Goal: Task Accomplishment & Management: Use online tool/utility

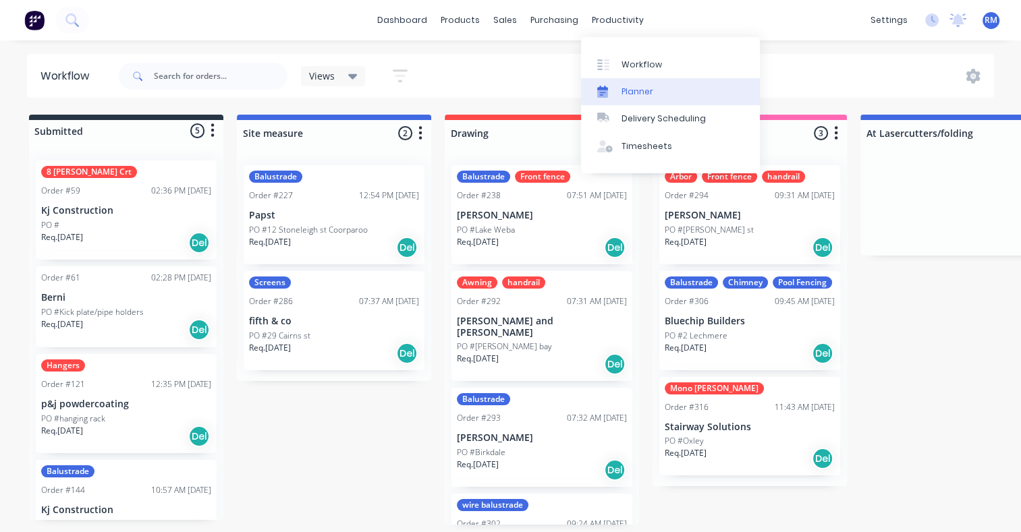
click at [642, 92] on div "Planner" at bounding box center [637, 92] width 32 height 12
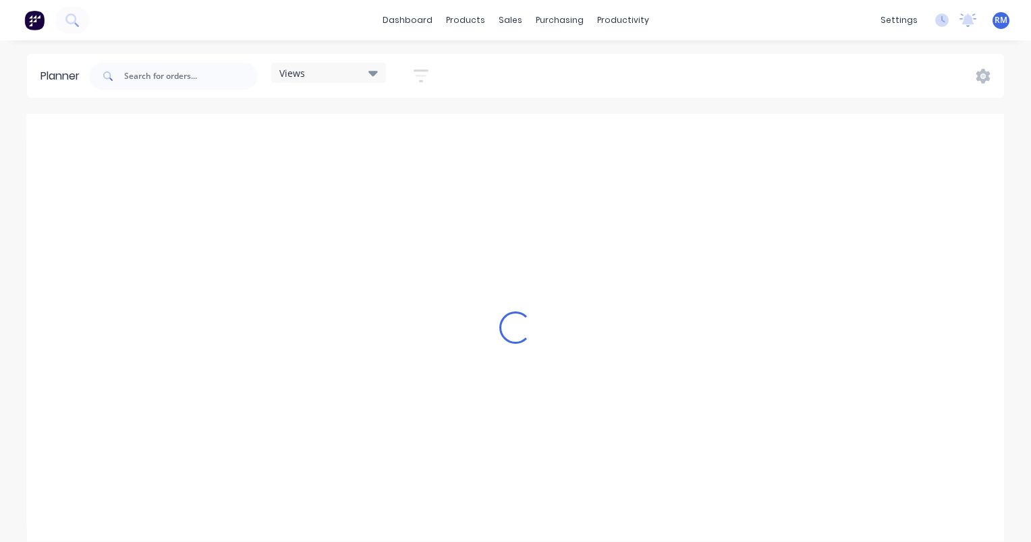
scroll to position [0, 2591]
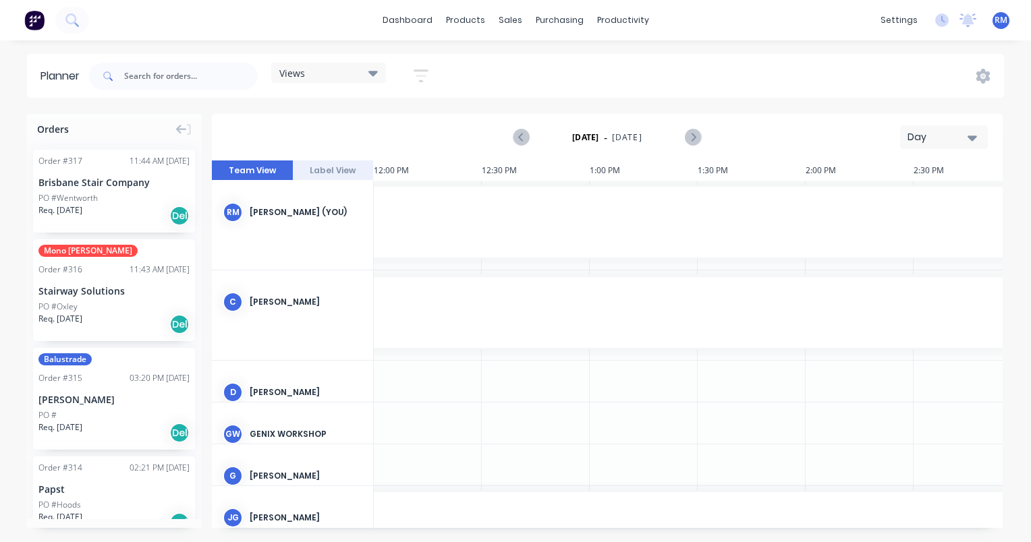
click at [972, 138] on icon "button" at bounding box center [972, 138] width 9 height 5
click at [926, 200] on div "Week" at bounding box center [920, 200] width 134 height 27
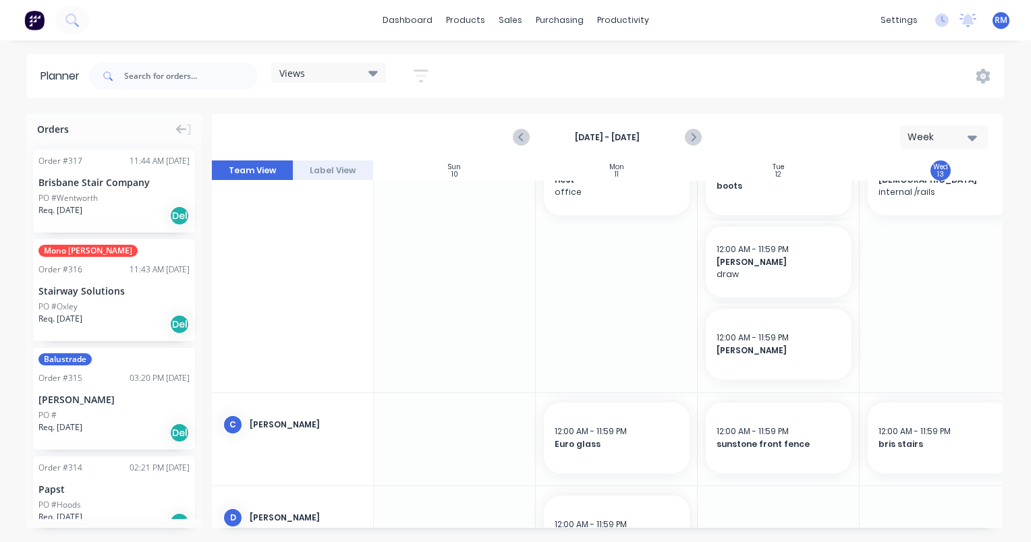
scroll to position [0, 0]
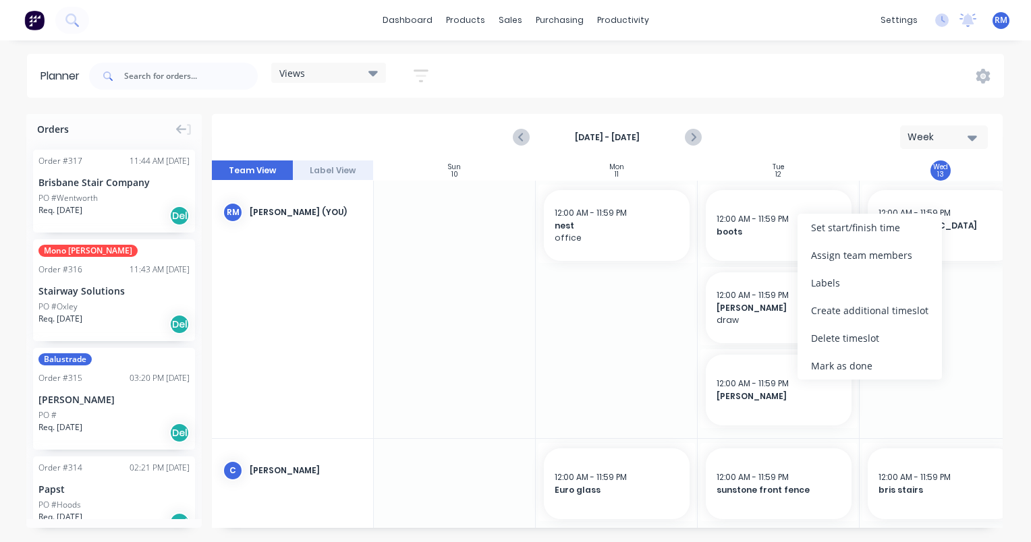
click at [982, 343] on div at bounding box center [941, 310] width 162 height 258
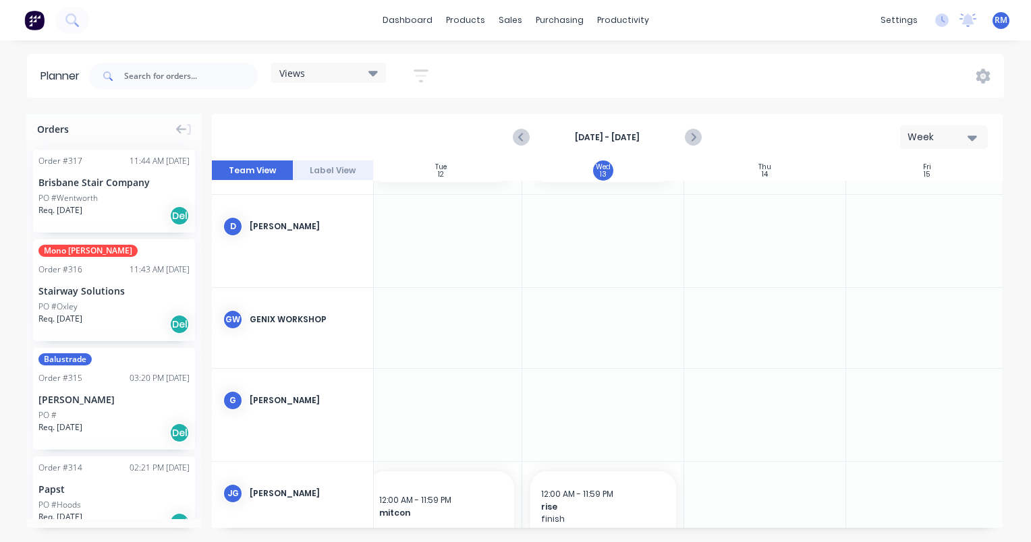
scroll to position [337, 354]
click at [588, 213] on div at bounding box center [587, 241] width 162 height 92
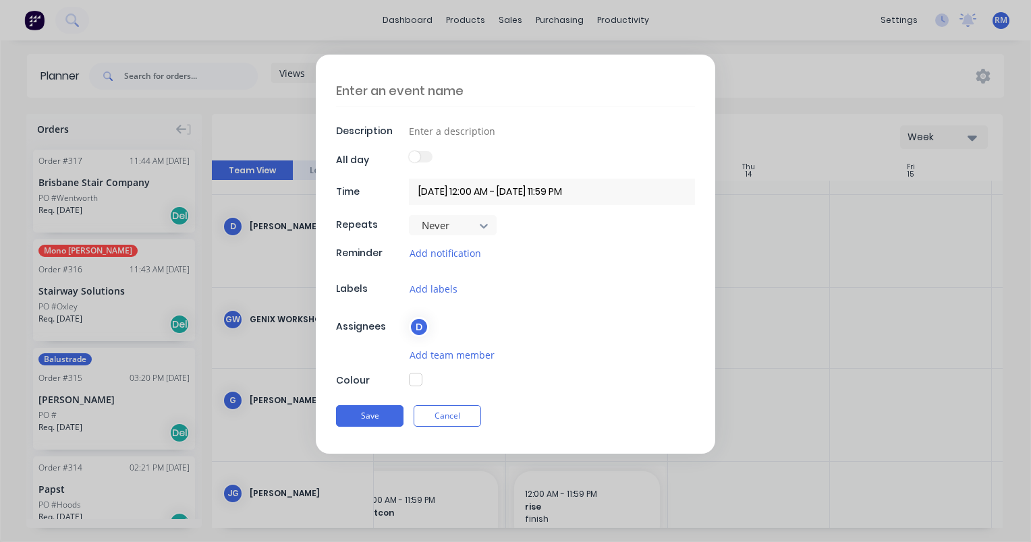
click at [486, 93] on textarea at bounding box center [515, 91] width 359 height 32
type textarea "mitcon"
click at [378, 416] on button "Save" at bounding box center [369, 417] width 67 height 22
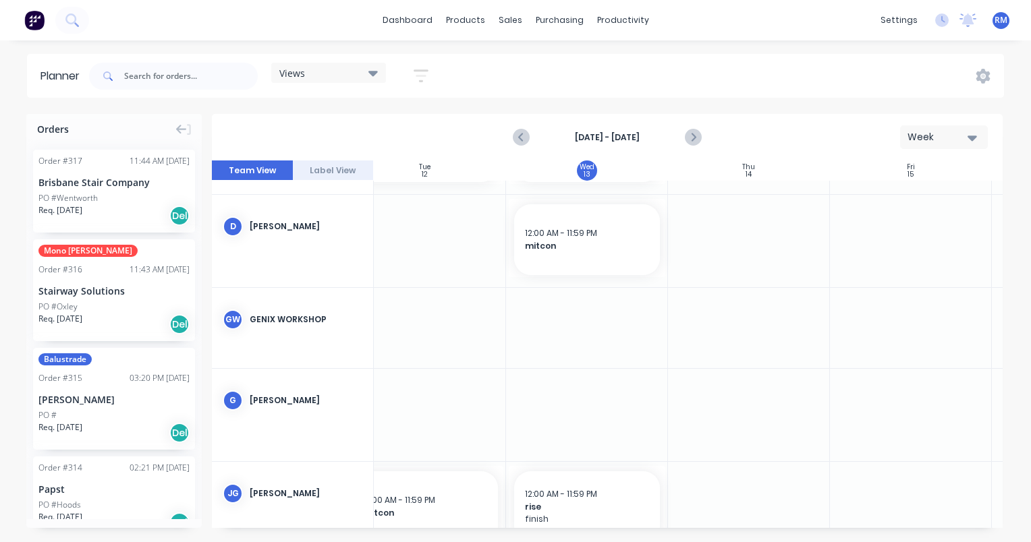
click at [729, 240] on div at bounding box center [749, 241] width 162 height 92
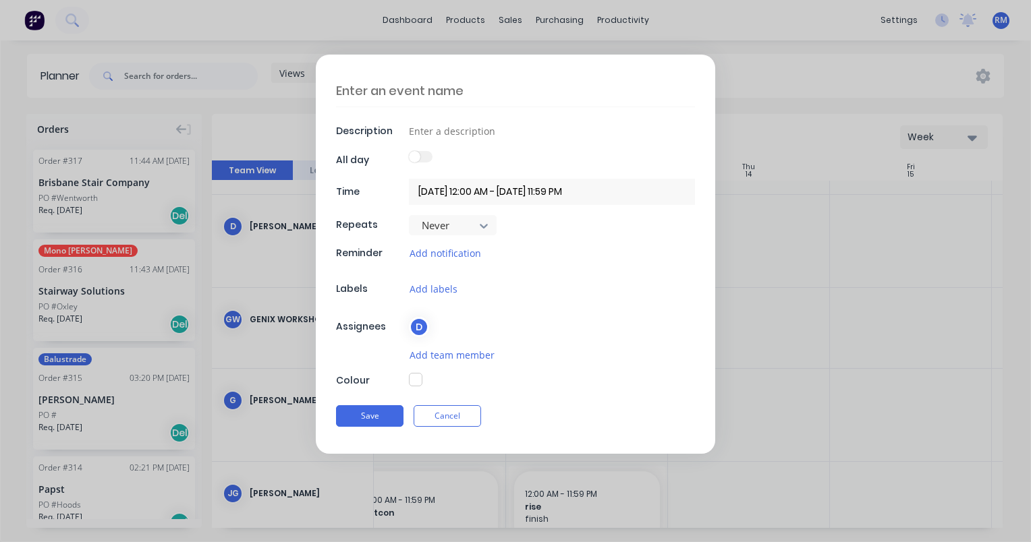
click at [475, 86] on textarea at bounding box center [515, 91] width 359 height 32
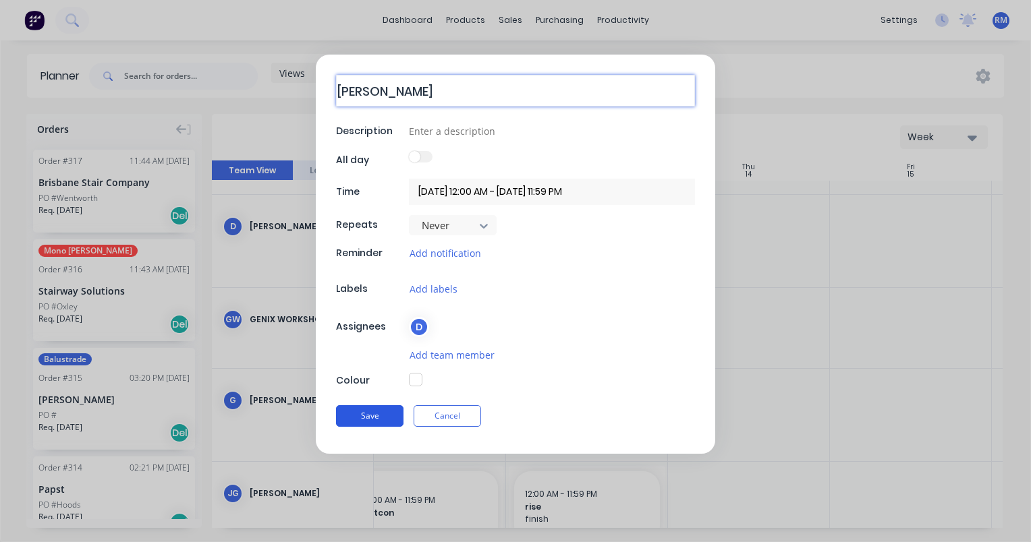
type textarea "[PERSON_NAME]"
click at [368, 408] on button "Save" at bounding box center [369, 417] width 67 height 22
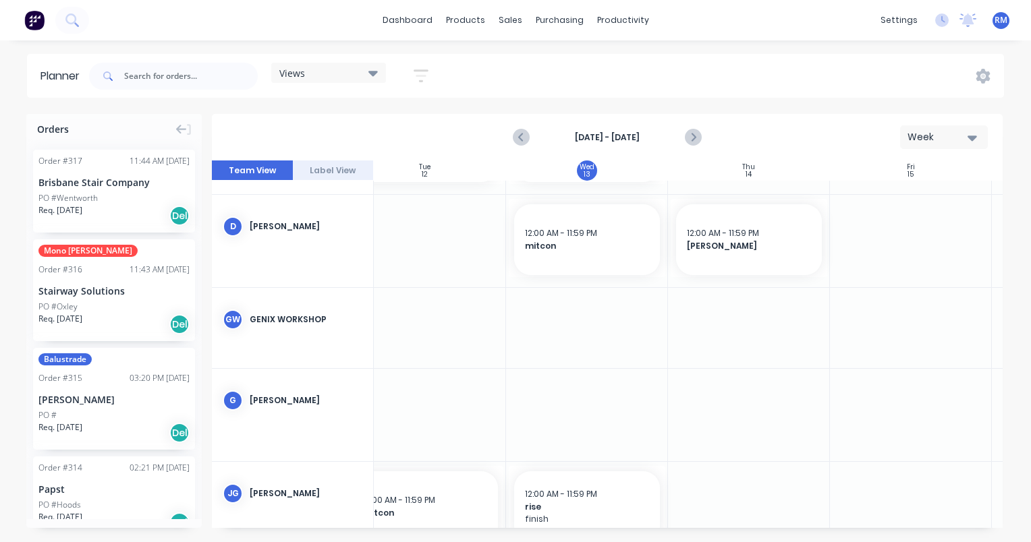
click at [729, 388] on div at bounding box center [749, 415] width 162 height 92
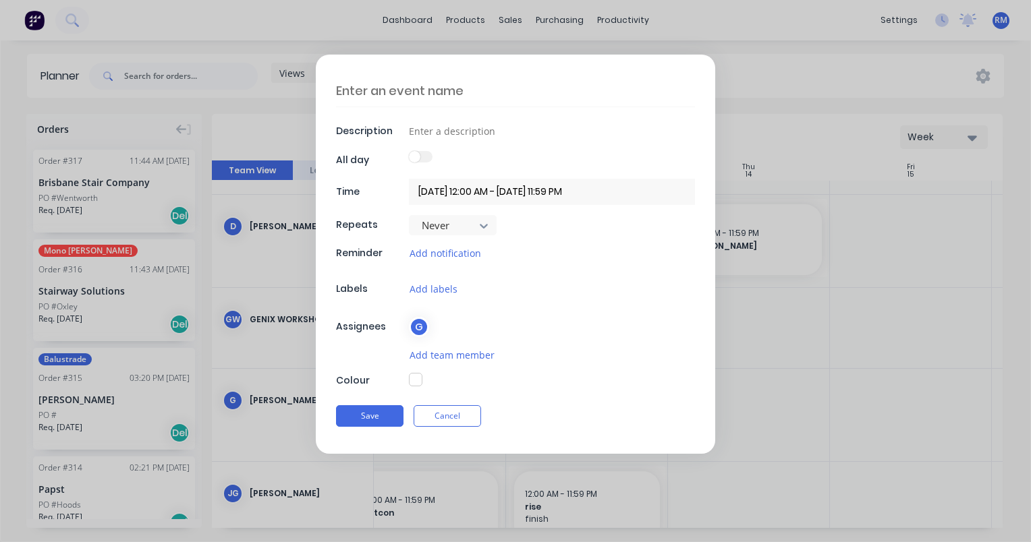
click at [494, 81] on textarea at bounding box center [515, 91] width 359 height 32
type textarea "boots"
click at [364, 411] on button "Save" at bounding box center [369, 417] width 67 height 22
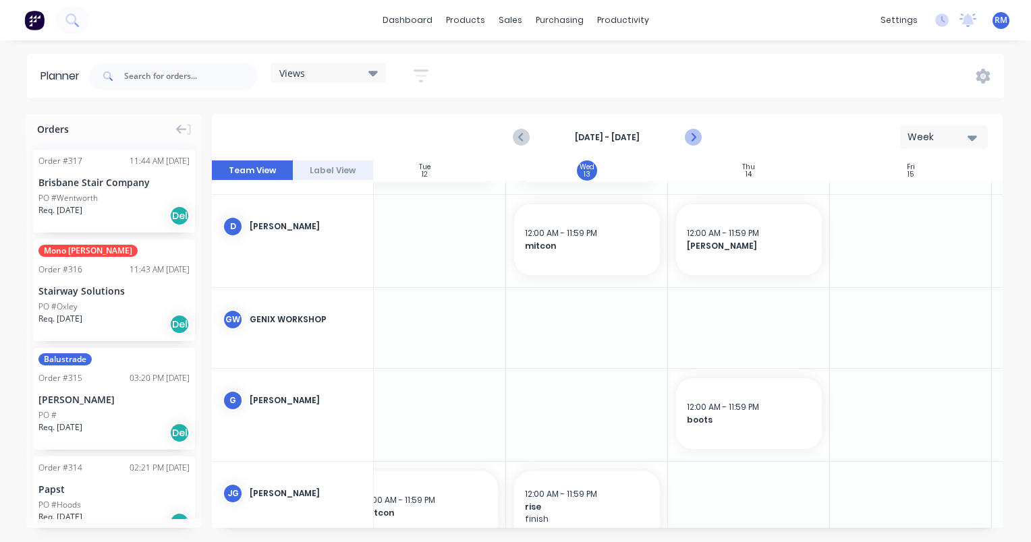
drag, startPoint x: 696, startPoint y: 138, endPoint x: 685, endPoint y: 142, distance: 12.4
click at [696, 138] on icon "Next page" at bounding box center [693, 138] width 16 height 16
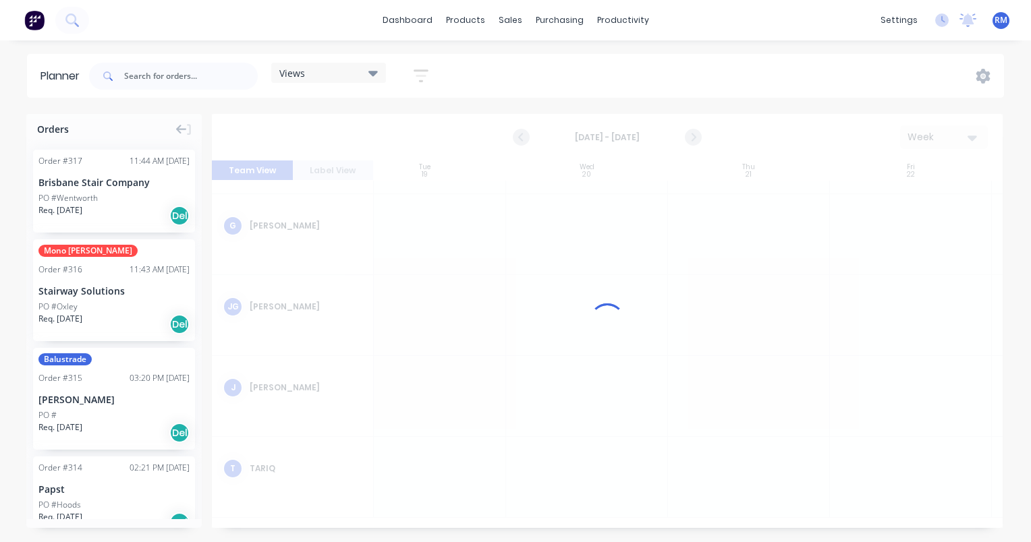
scroll to position [148, 354]
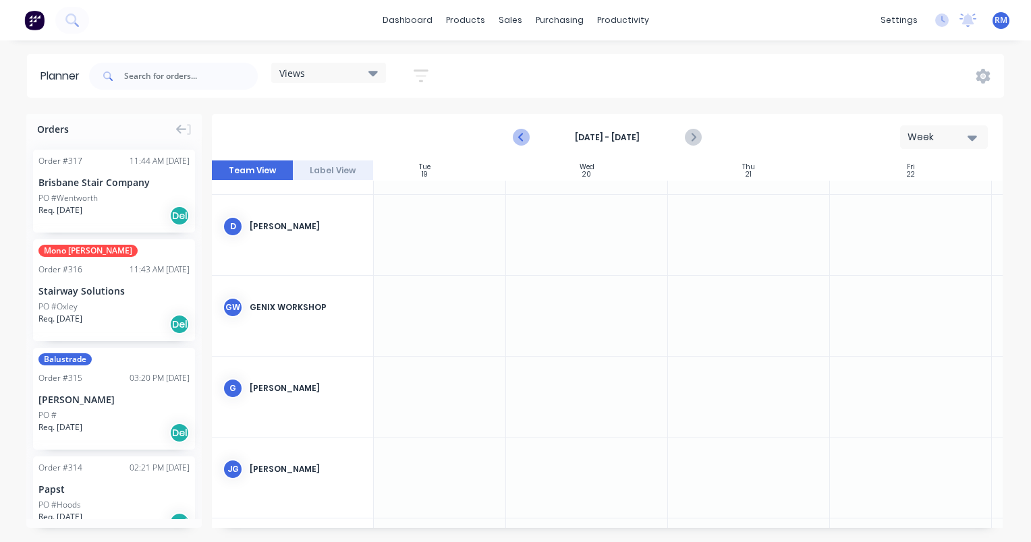
click at [522, 137] on icon "Previous page" at bounding box center [522, 138] width 16 height 16
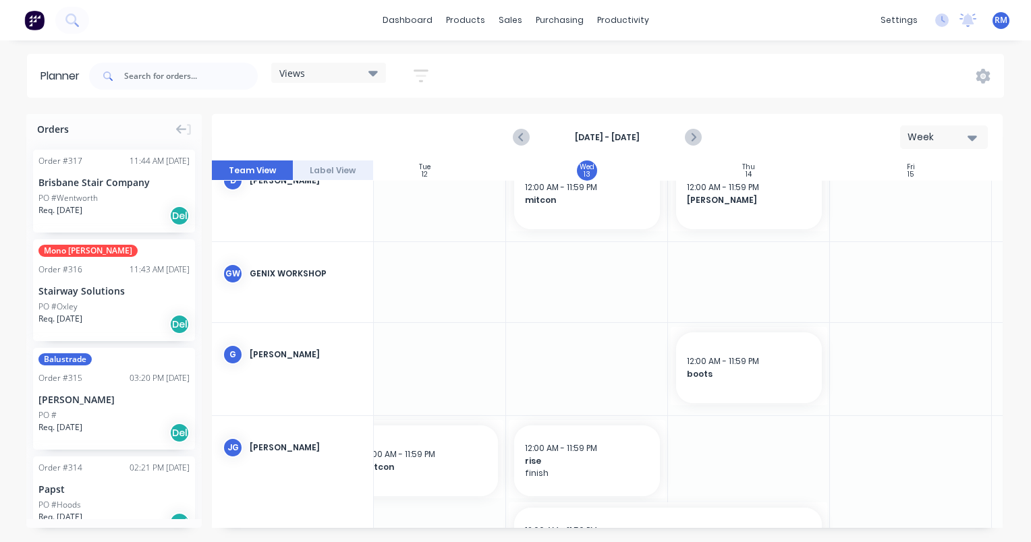
scroll to position [451, 354]
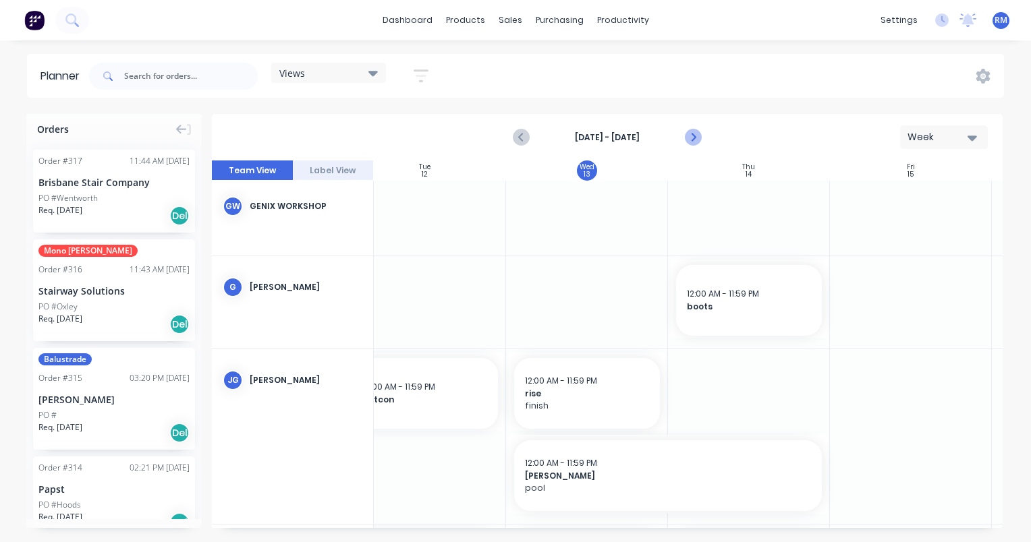
click at [694, 136] on icon "Next page" at bounding box center [693, 137] width 6 height 11
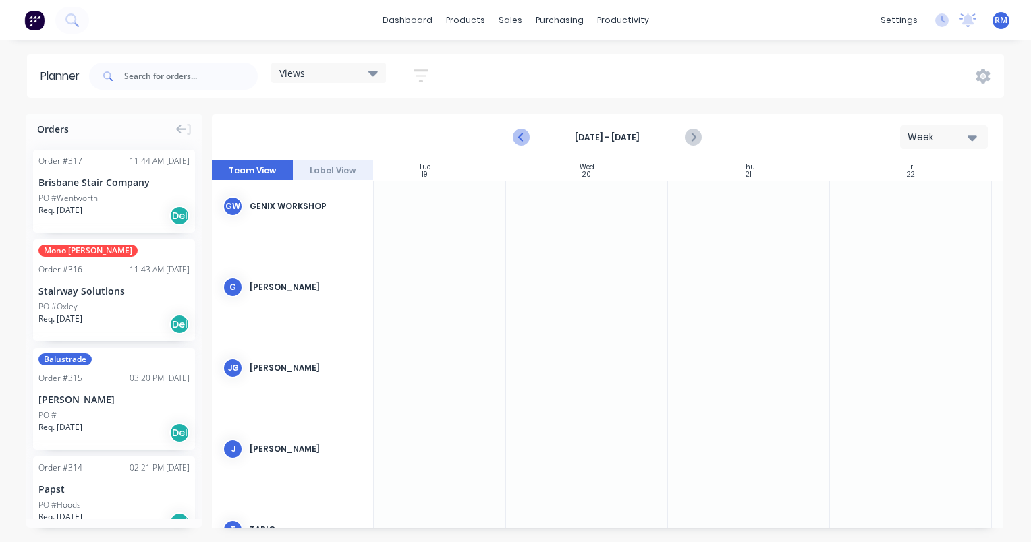
click at [518, 138] on icon "Previous page" at bounding box center [522, 138] width 16 height 16
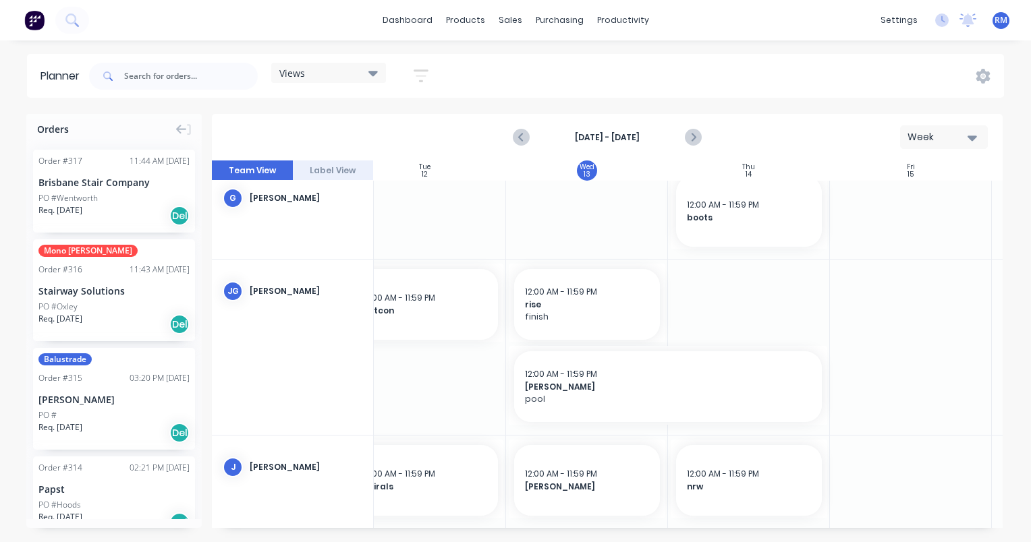
scroll to position [637, 354]
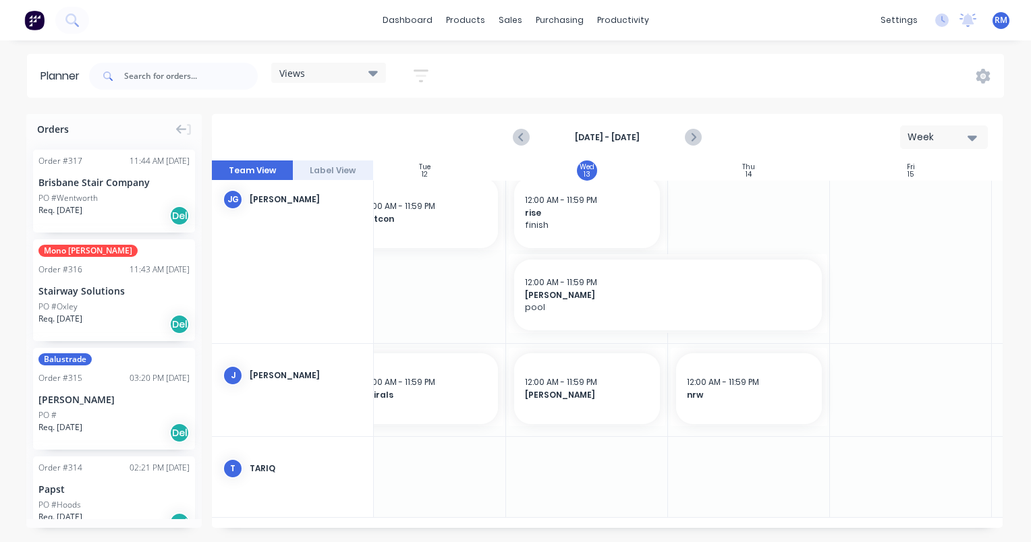
click at [582, 453] on div at bounding box center [587, 477] width 162 height 80
click at [584, 451] on div at bounding box center [587, 477] width 162 height 80
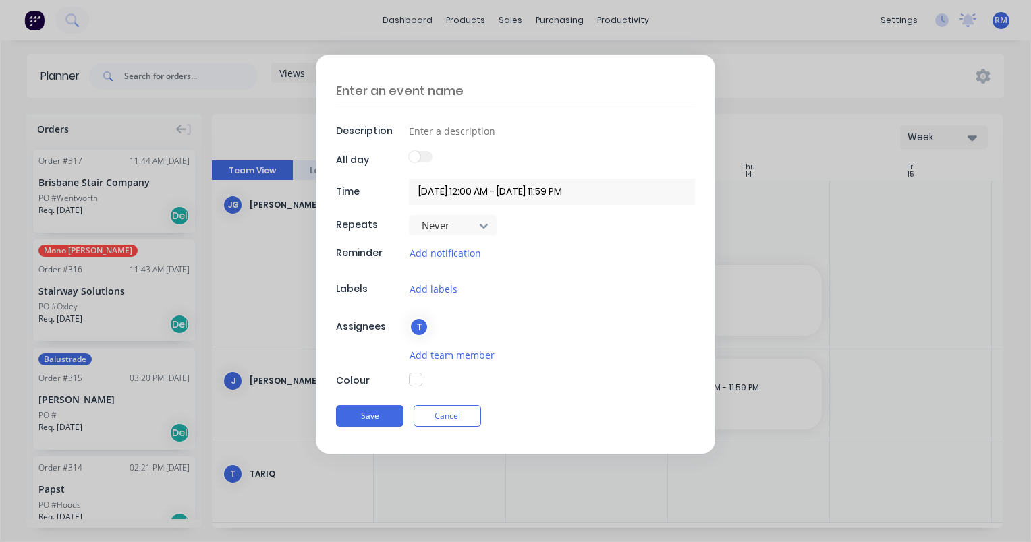
click at [466, 86] on textarea at bounding box center [515, 91] width 359 height 32
type textarea "sunstone"
click at [393, 414] on button "Save" at bounding box center [369, 417] width 67 height 22
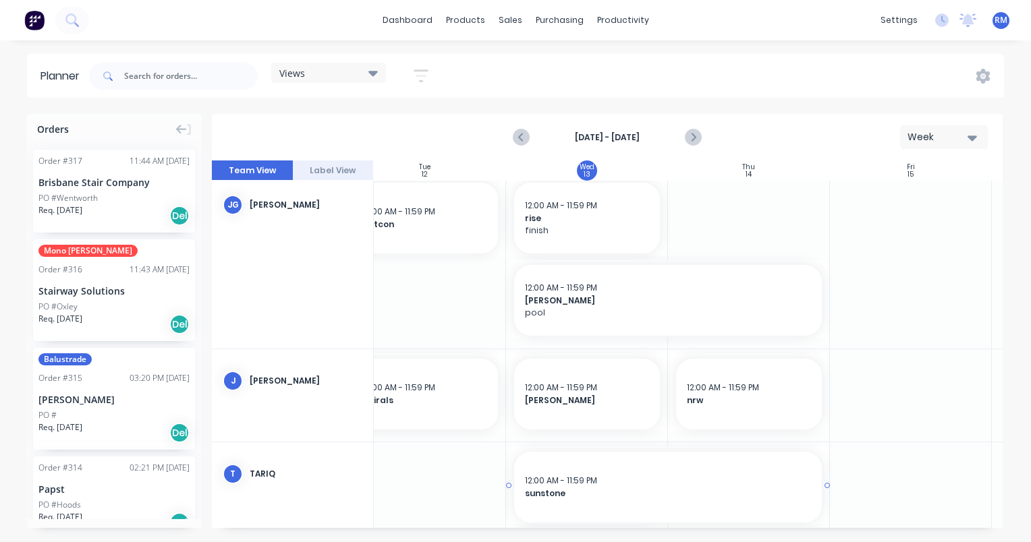
drag, startPoint x: 664, startPoint y: 486, endPoint x: 742, endPoint y: 489, distance: 78.3
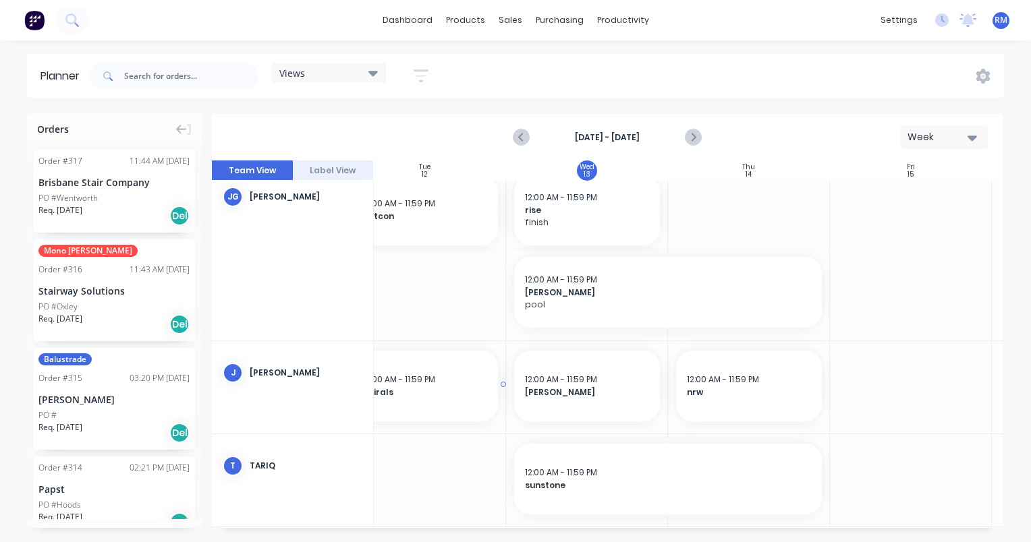
scroll to position [648, 354]
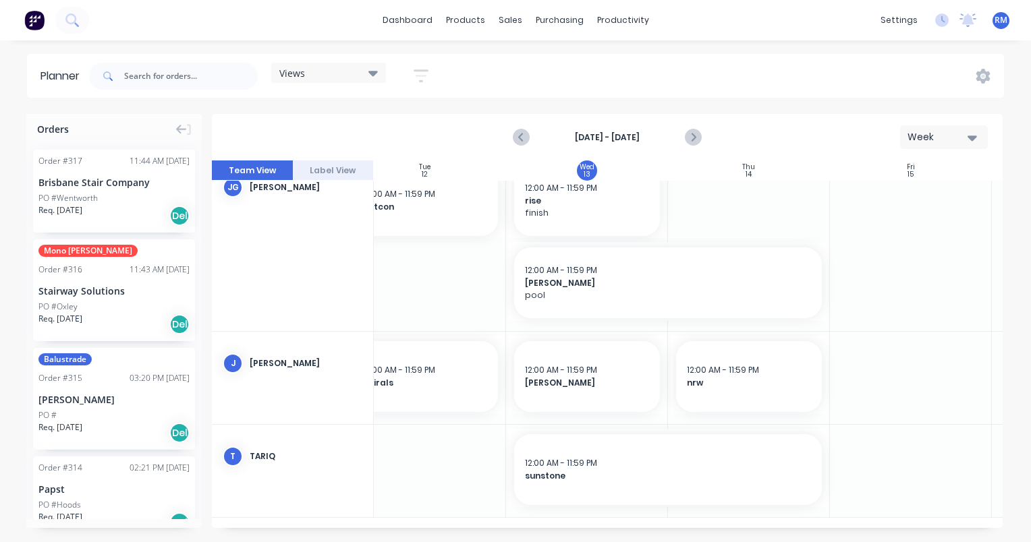
click at [900, 447] on div at bounding box center [911, 471] width 162 height 92
click at [901, 448] on div at bounding box center [911, 471] width 162 height 92
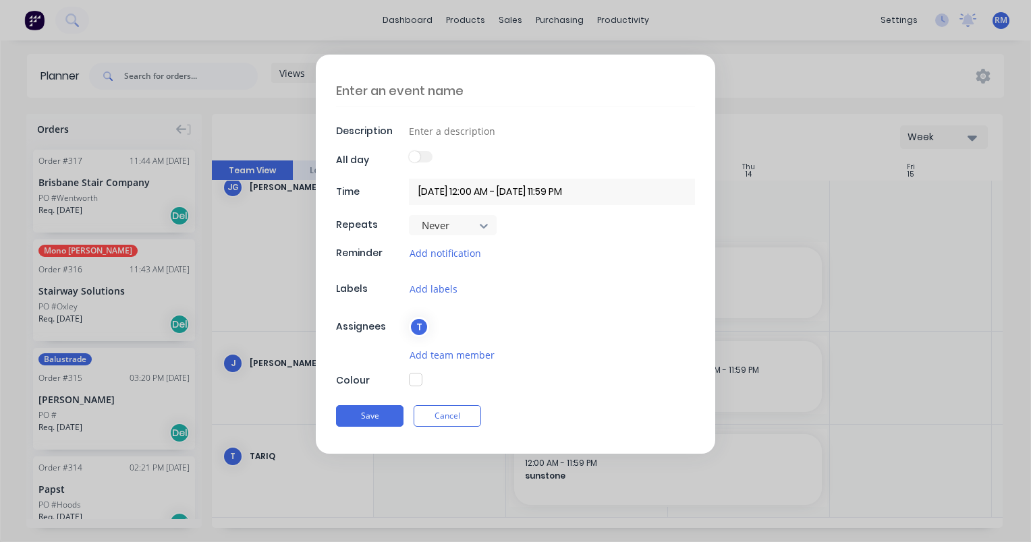
scroll to position [639, 354]
click at [501, 86] on textarea at bounding box center [515, 91] width 359 height 32
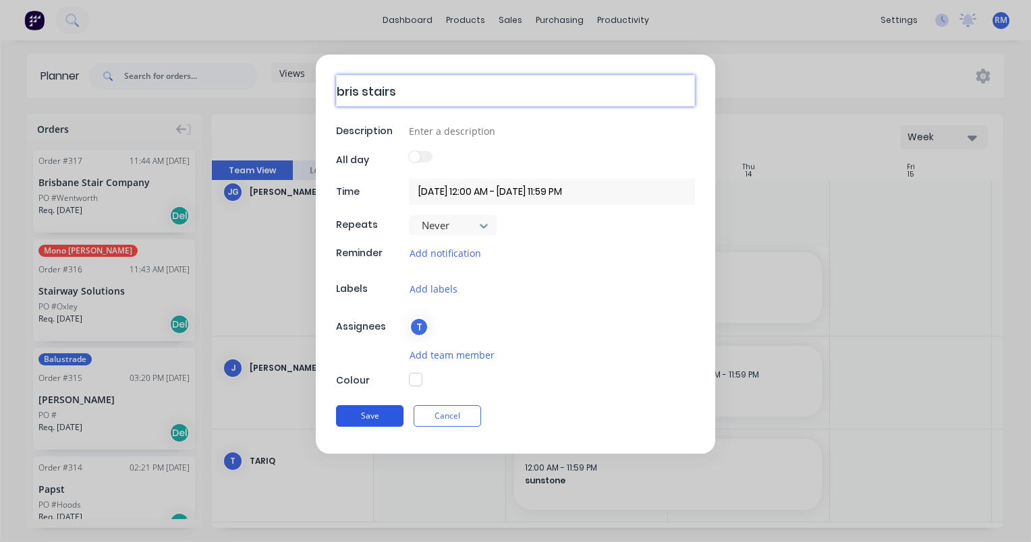
type textarea "bris stairs"
click at [385, 412] on button "Save" at bounding box center [369, 417] width 67 height 22
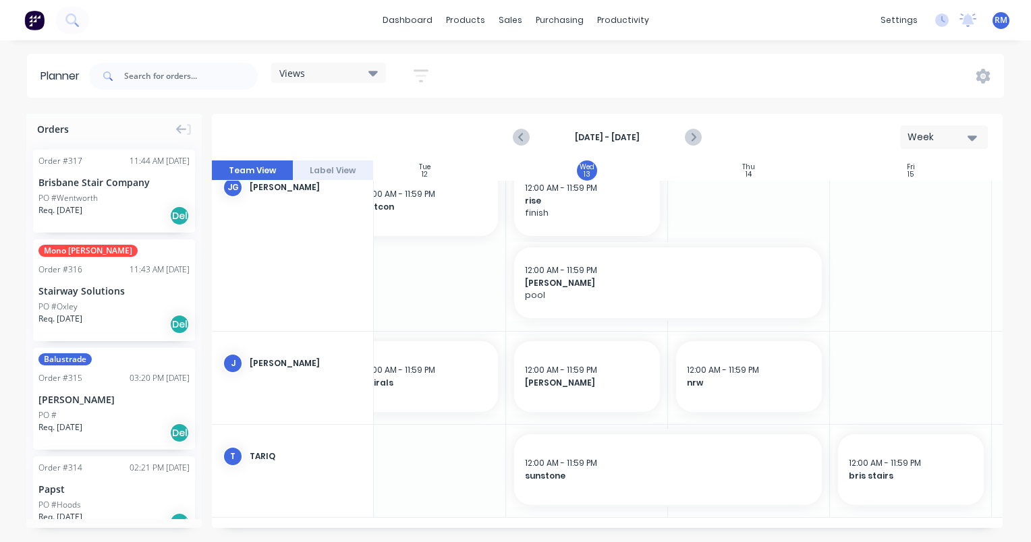
scroll to position [648, 354]
click at [696, 140] on icon "Next page" at bounding box center [693, 138] width 16 height 16
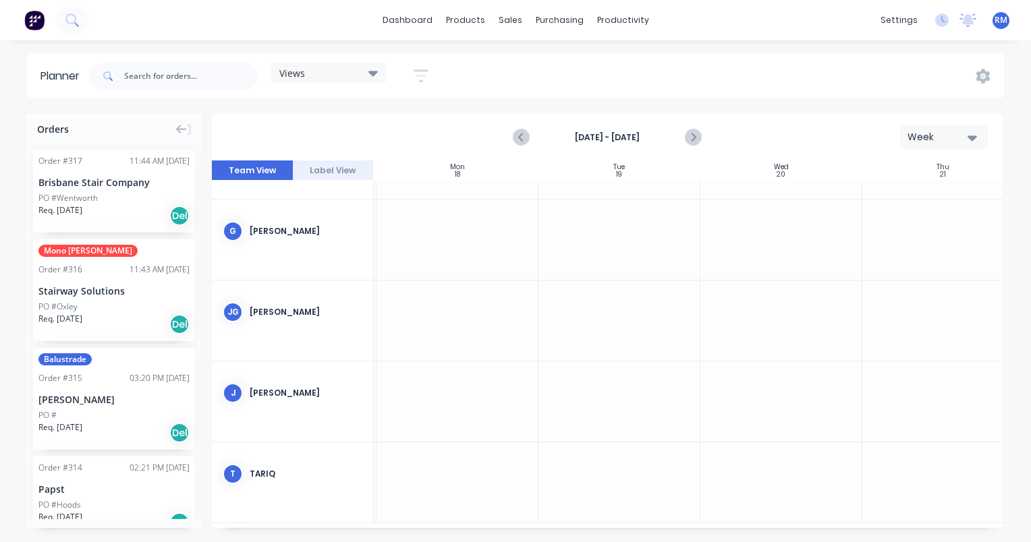
scroll to position [305, 158]
click at [424, 295] on div at bounding box center [459, 321] width 162 height 80
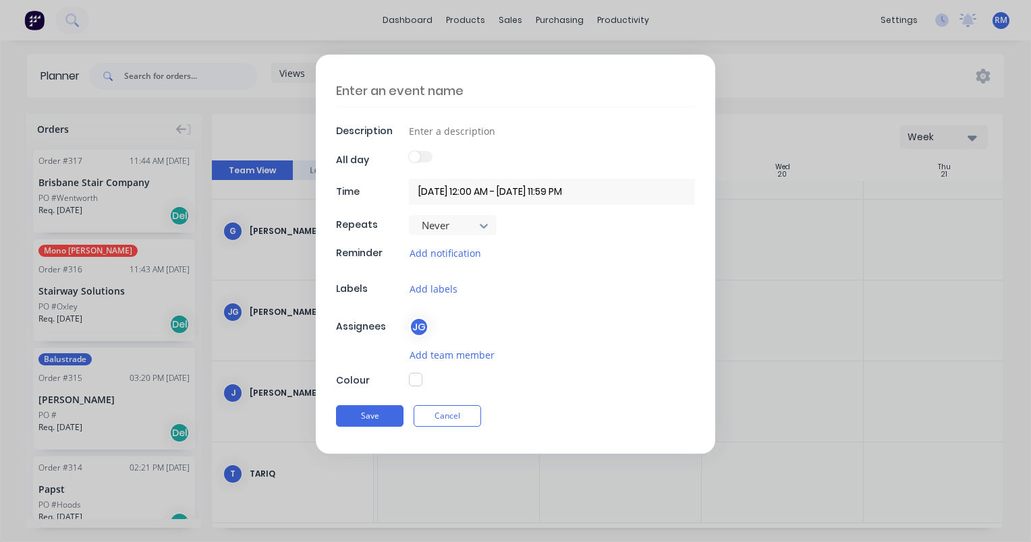
click at [453, 84] on textarea at bounding box center [515, 91] width 359 height 32
type textarea "mitcon fence"
click at [377, 416] on button "Save" at bounding box center [369, 417] width 67 height 22
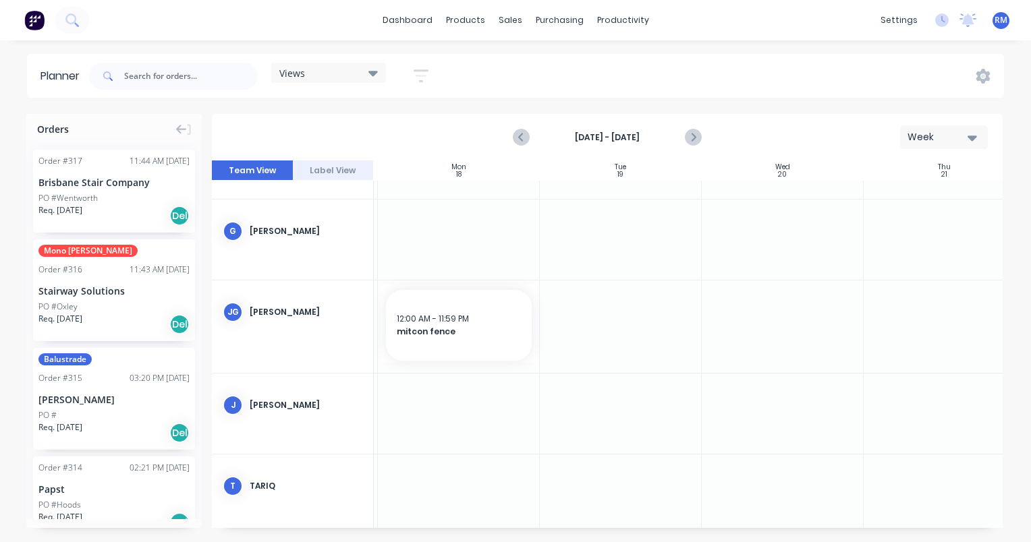
click at [427, 366] on div at bounding box center [459, 327] width 162 height 92
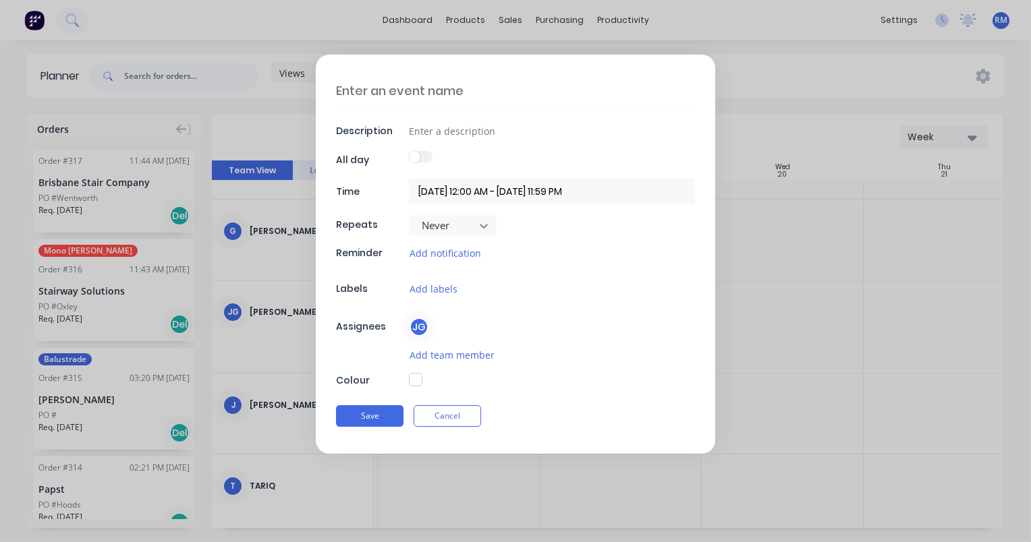
click at [432, 87] on textarea at bounding box center [515, 91] width 359 height 32
type textarea "rise"
click at [376, 417] on button "Save" at bounding box center [369, 417] width 67 height 22
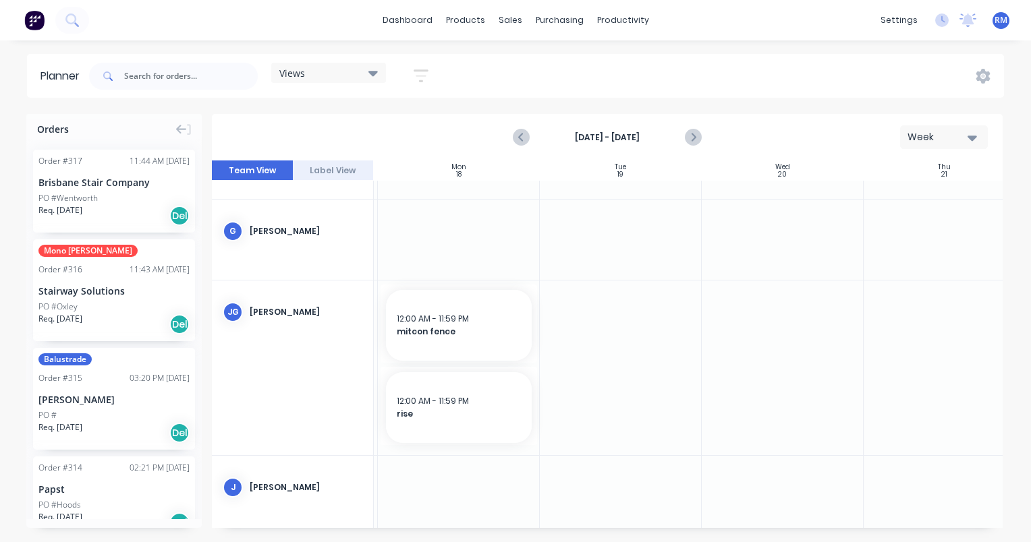
click at [441, 451] on div at bounding box center [459, 368] width 162 height 175
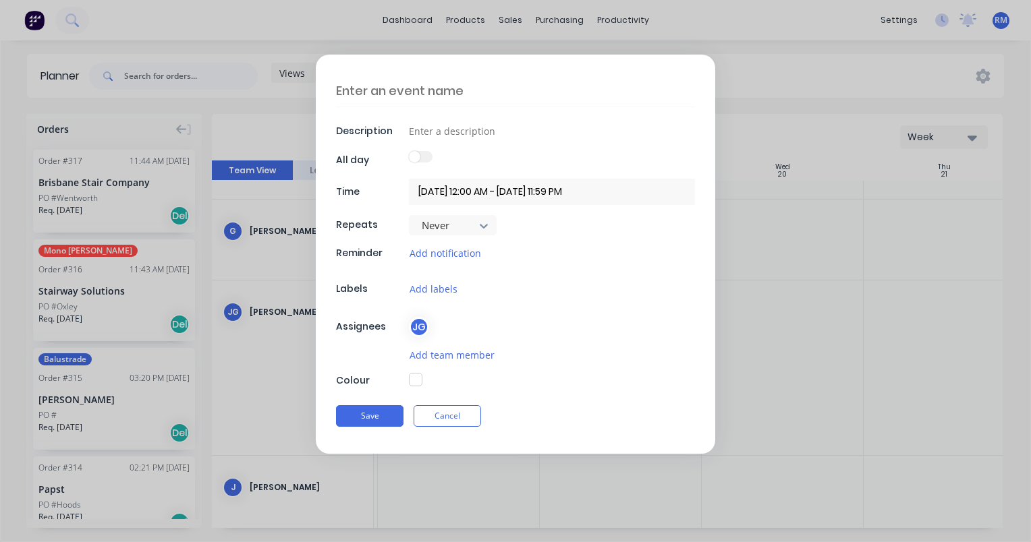
click at [414, 88] on textarea at bounding box center [515, 91] width 359 height 32
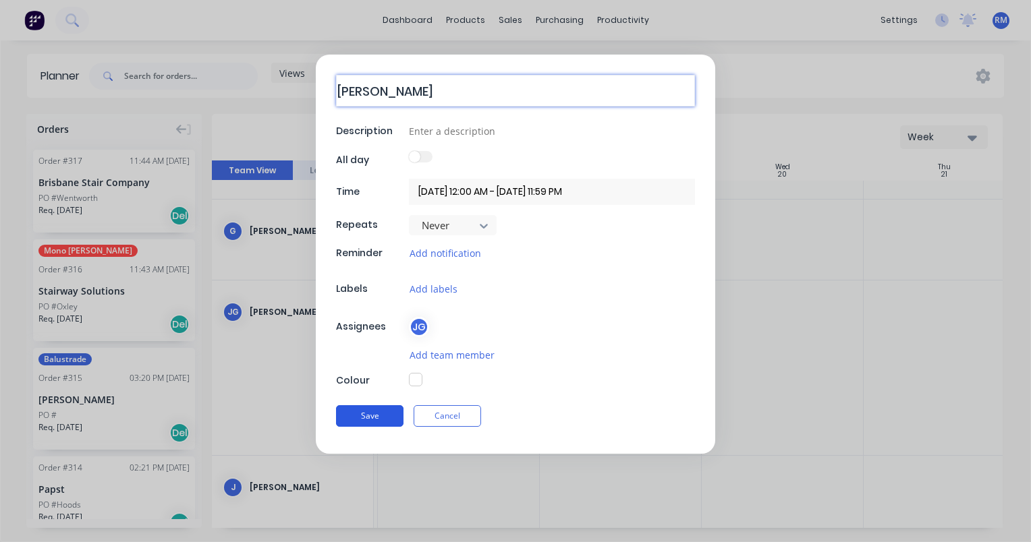
type textarea "[PERSON_NAME]"
click at [366, 412] on button "Save" at bounding box center [369, 417] width 67 height 22
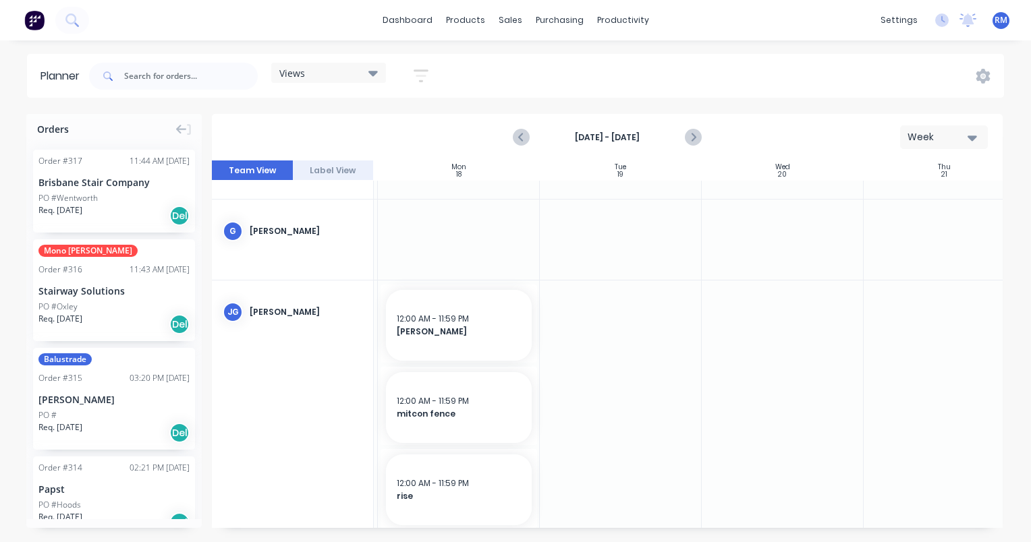
click at [585, 314] on div at bounding box center [621, 410] width 162 height 258
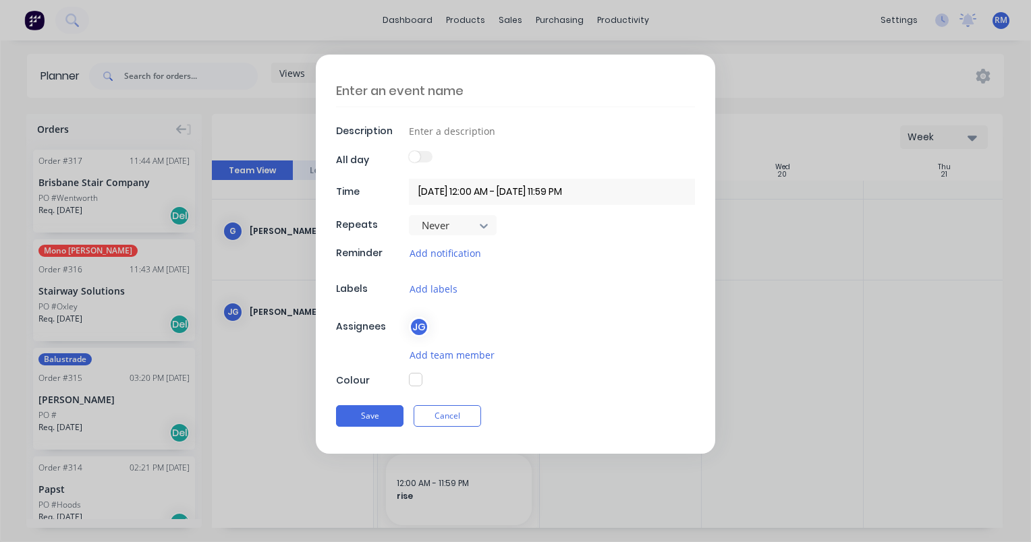
click at [447, 87] on textarea at bounding box center [515, 91] width 359 height 32
type textarea "olbroc"
click at [381, 418] on button "Save" at bounding box center [369, 417] width 67 height 22
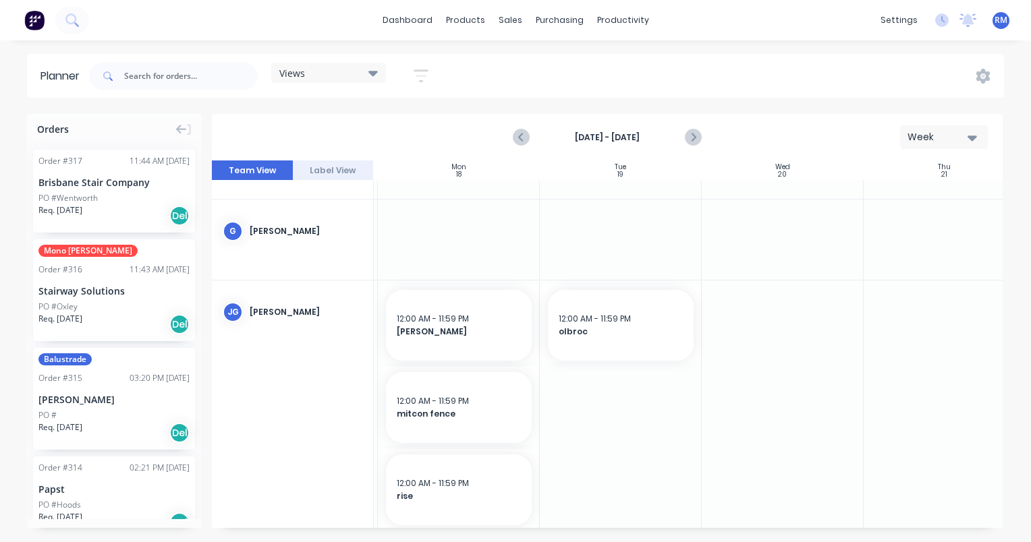
click at [603, 397] on div at bounding box center [621, 410] width 162 height 258
click at [603, 398] on div at bounding box center [621, 410] width 162 height 258
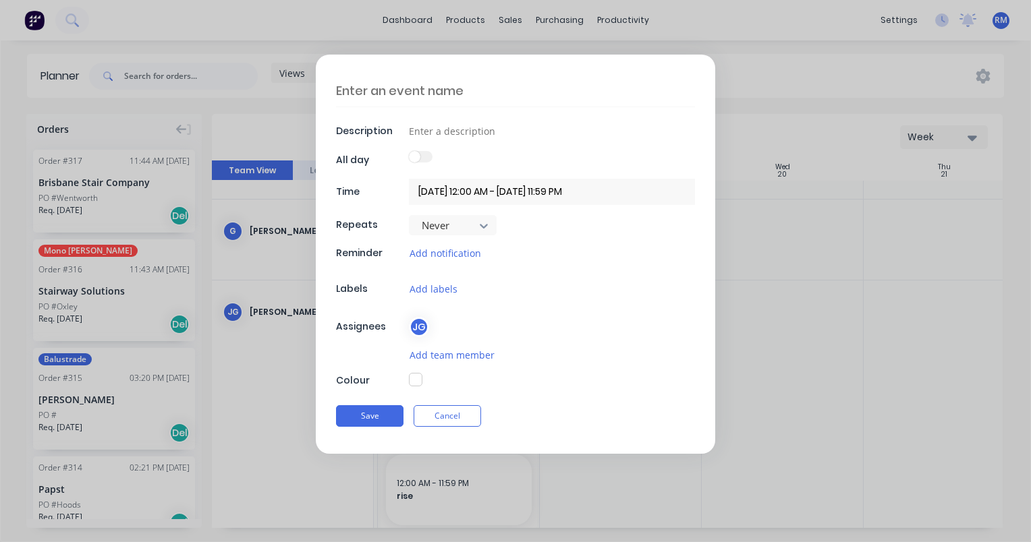
click at [438, 85] on textarea at bounding box center [515, 91] width 359 height 32
type textarea "greaham"
click at [367, 412] on button "Save" at bounding box center [369, 417] width 67 height 22
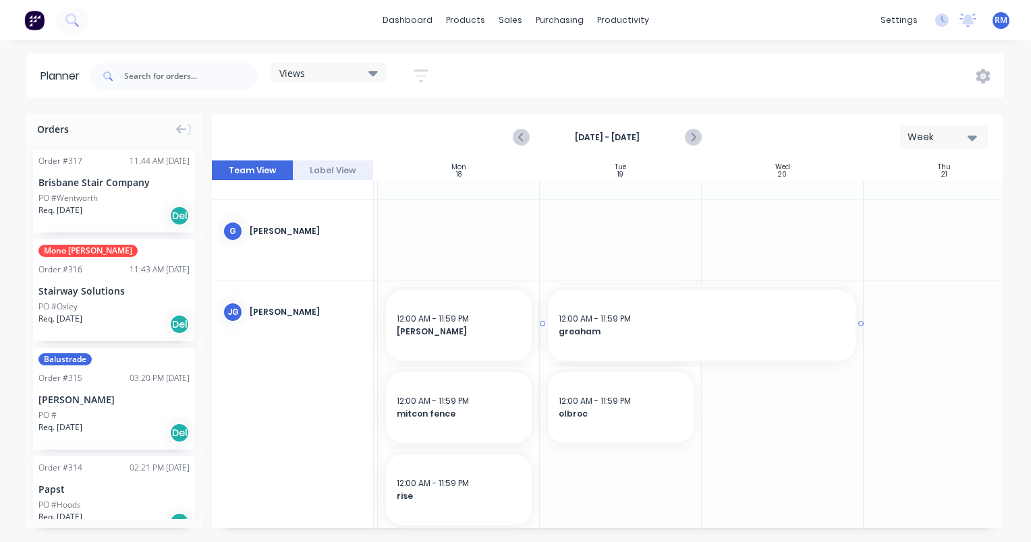
drag, startPoint x: 699, startPoint y: 322, endPoint x: 707, endPoint y: 322, distance: 8.1
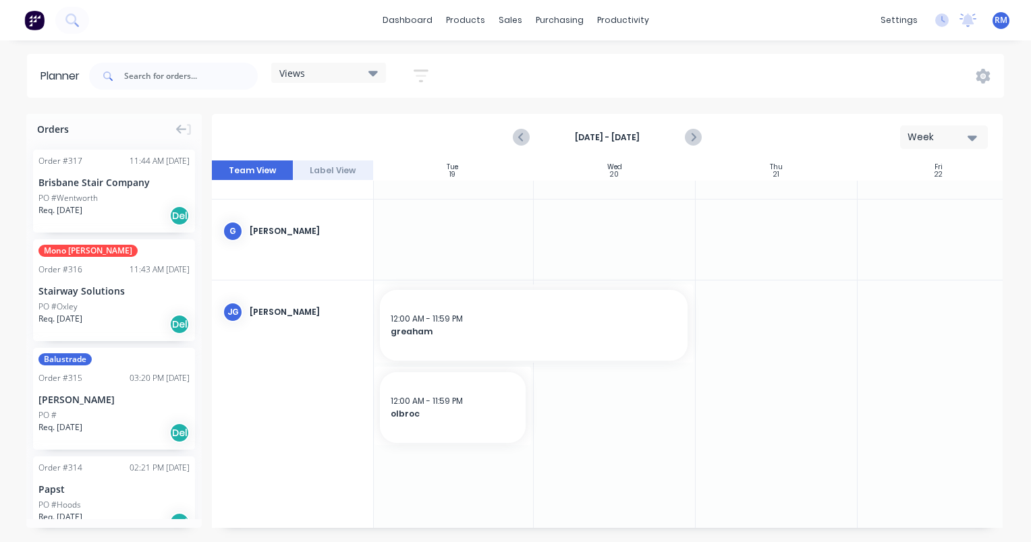
click at [773, 302] on div at bounding box center [777, 410] width 162 height 258
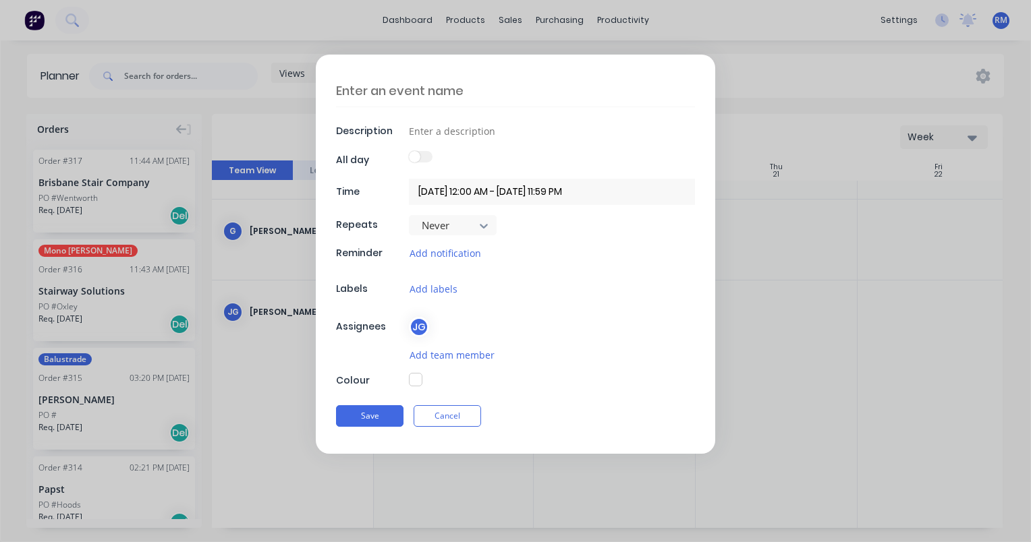
click at [551, 86] on textarea at bounding box center [515, 91] width 359 height 32
type textarea "clout jobs"
click at [374, 412] on button "Save" at bounding box center [369, 417] width 67 height 22
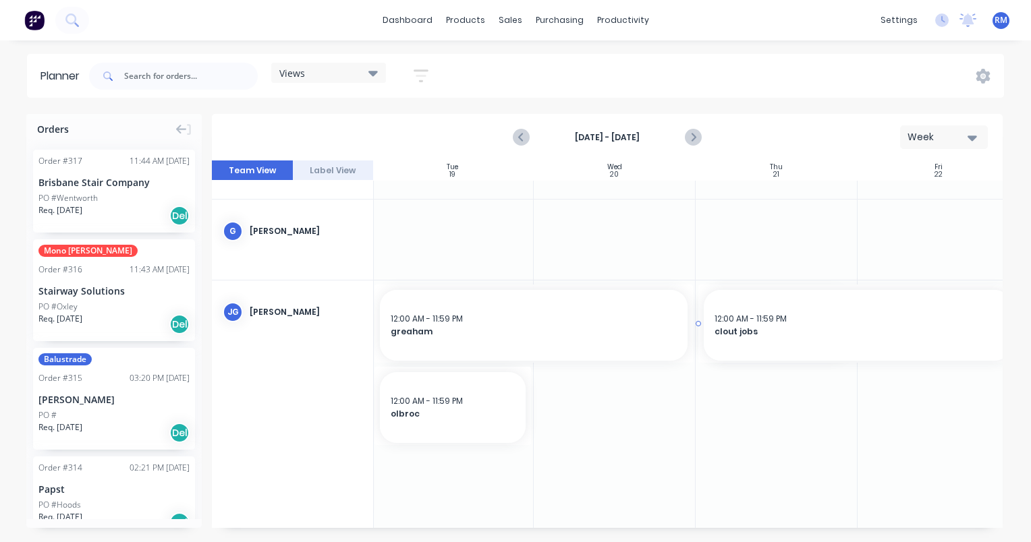
drag, startPoint x: 854, startPoint y: 322, endPoint x: 922, endPoint y: 316, distance: 68.4
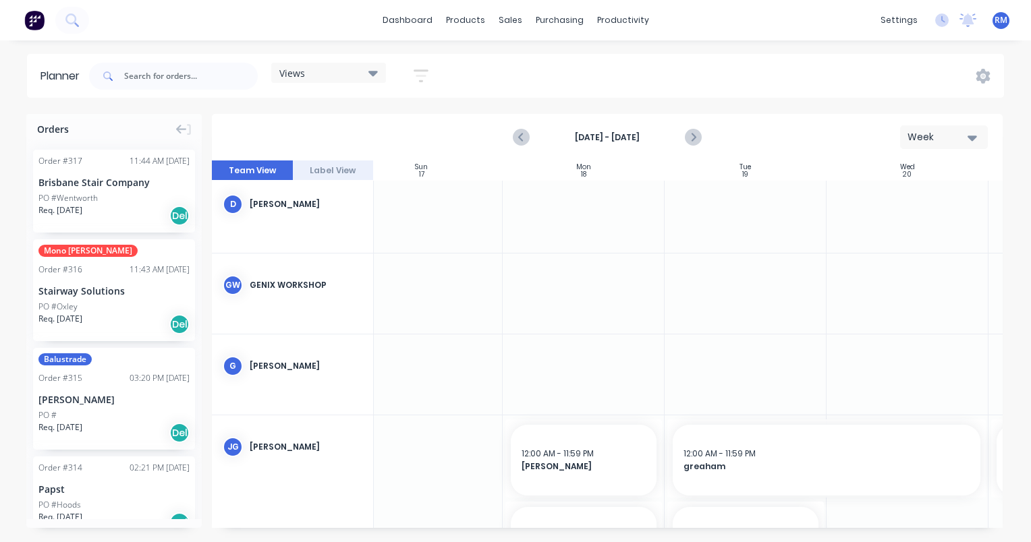
scroll to position [170, 30]
click at [552, 352] on div at bounding box center [587, 375] width 162 height 80
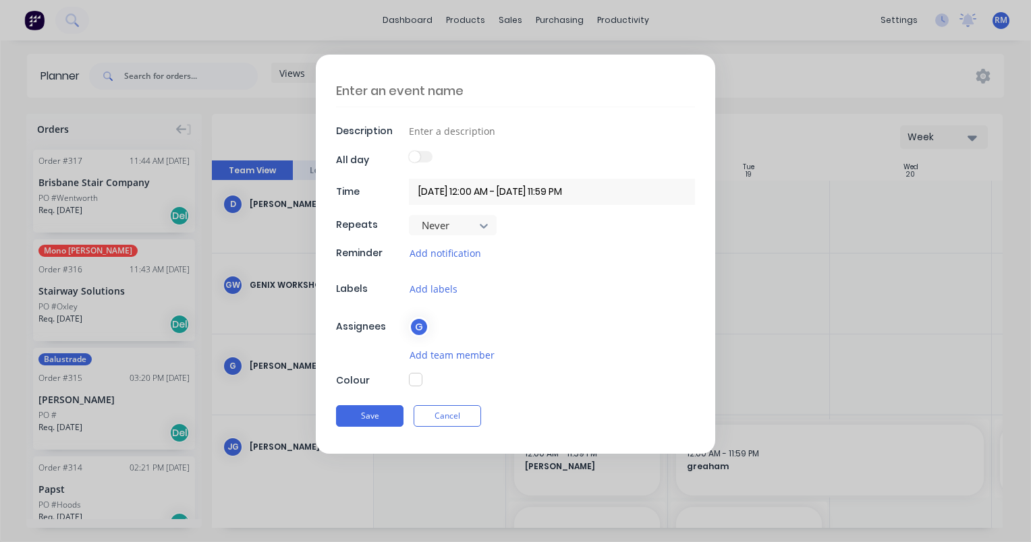
click at [472, 86] on textarea at bounding box center [515, 91] width 359 height 32
type textarea "[PERSON_NAME]"
click at [461, 132] on input at bounding box center [552, 131] width 286 height 20
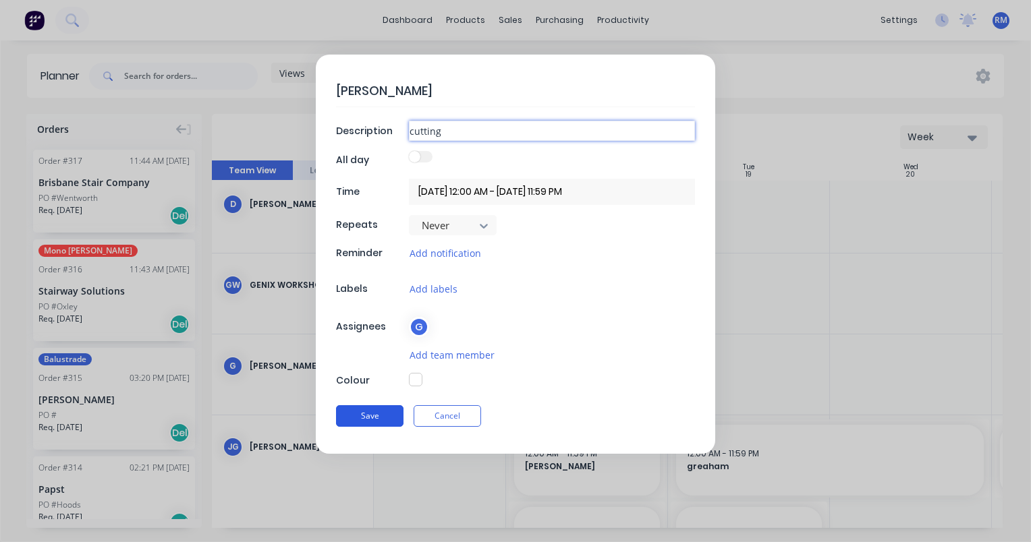
type input "cutting"
click at [381, 412] on button "Save" at bounding box center [369, 417] width 67 height 22
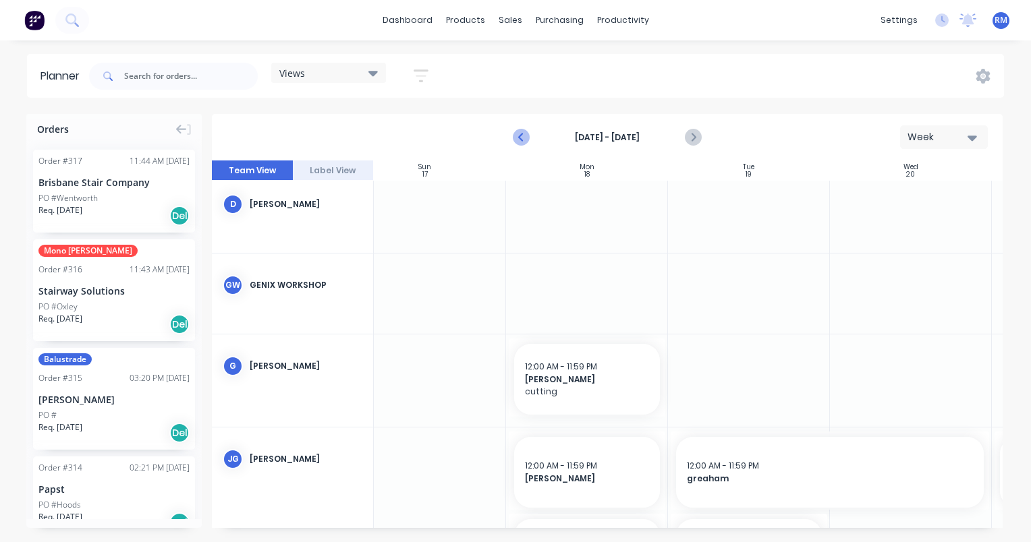
click at [521, 136] on icon "Previous page" at bounding box center [522, 137] width 6 height 11
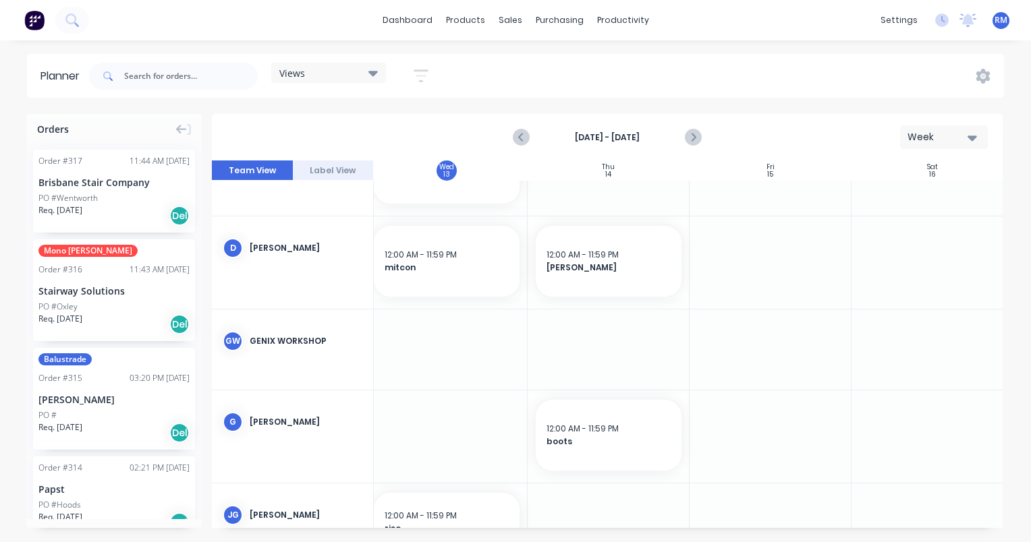
scroll to position [316, 495]
click at [787, 422] on div at bounding box center [770, 437] width 162 height 92
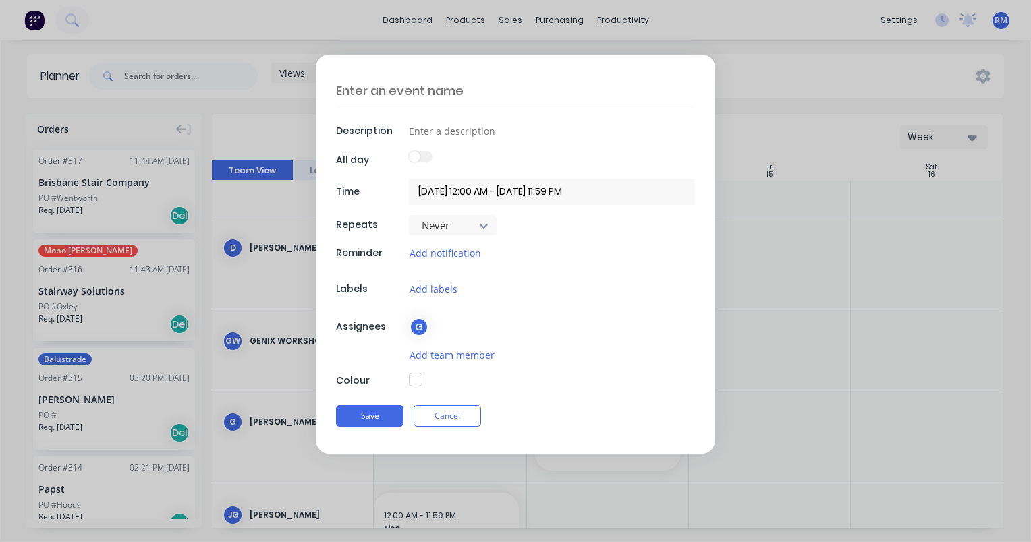
click at [539, 94] on textarea at bounding box center [515, 91] width 359 height 32
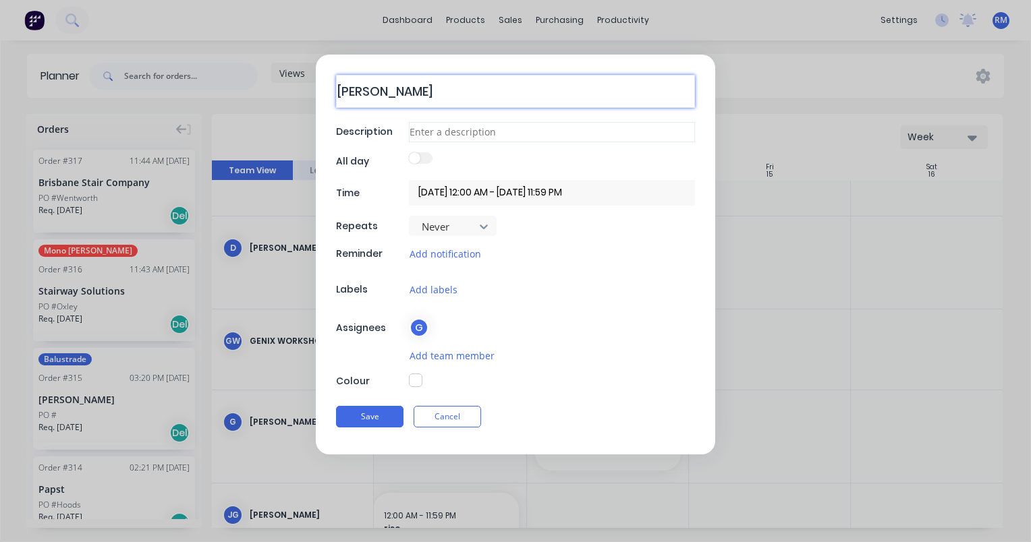
type textarea "[PERSON_NAME]"
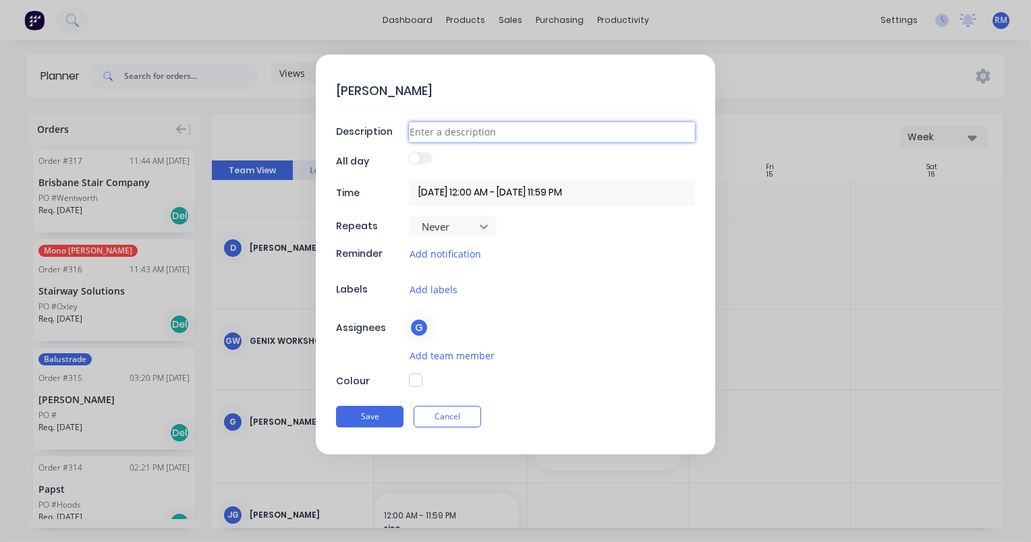
click at [499, 132] on input at bounding box center [552, 132] width 286 height 20
type input "cutting"
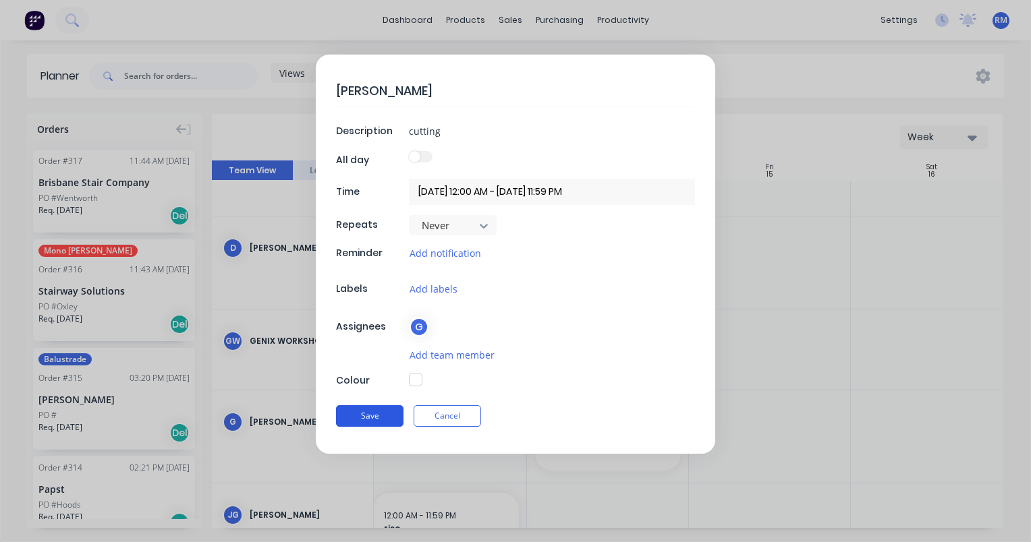
click at [383, 413] on button "Save" at bounding box center [369, 417] width 67 height 22
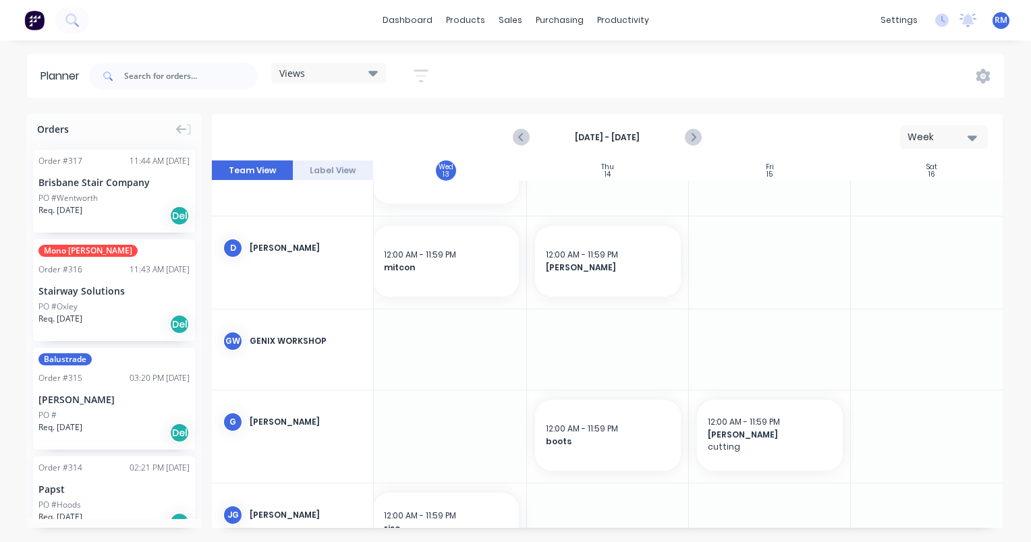
click at [753, 478] on div at bounding box center [770, 437] width 162 height 92
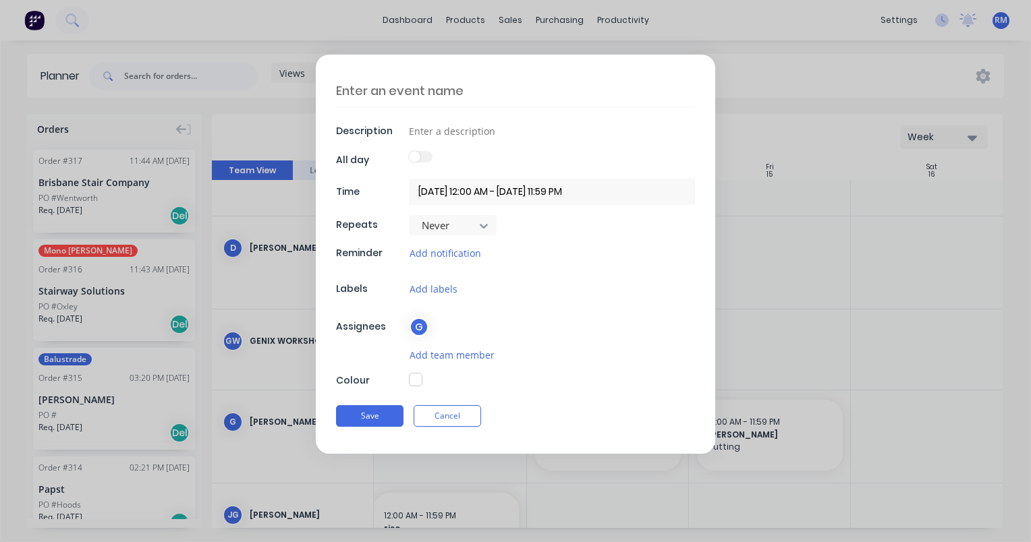
click at [495, 88] on textarea at bounding box center [515, 91] width 359 height 32
type textarea "sunstone"
click at [539, 133] on input at bounding box center [552, 131] width 286 height 20
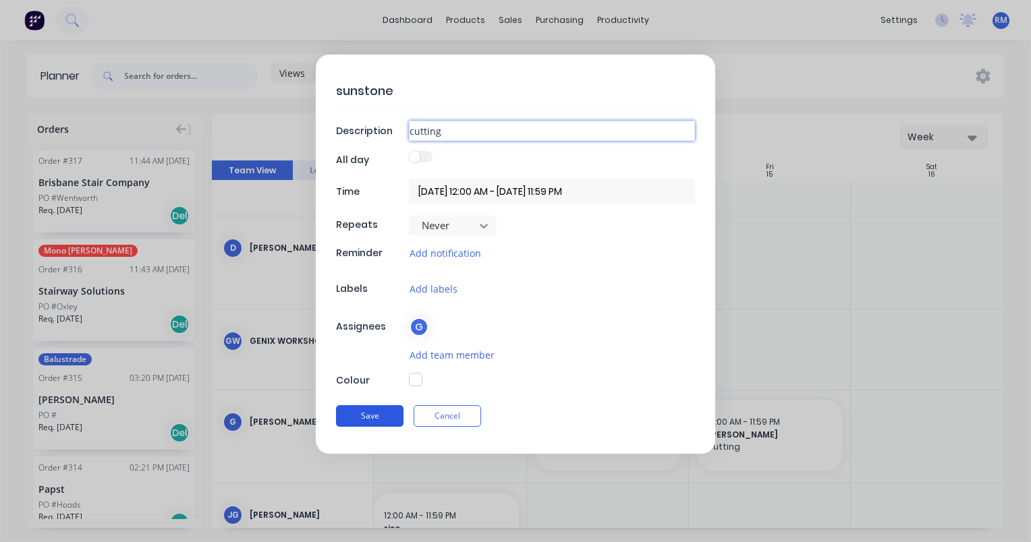
type input "cutting"
click at [379, 413] on button "Save" at bounding box center [369, 417] width 67 height 22
